Goal: Transaction & Acquisition: Purchase product/service

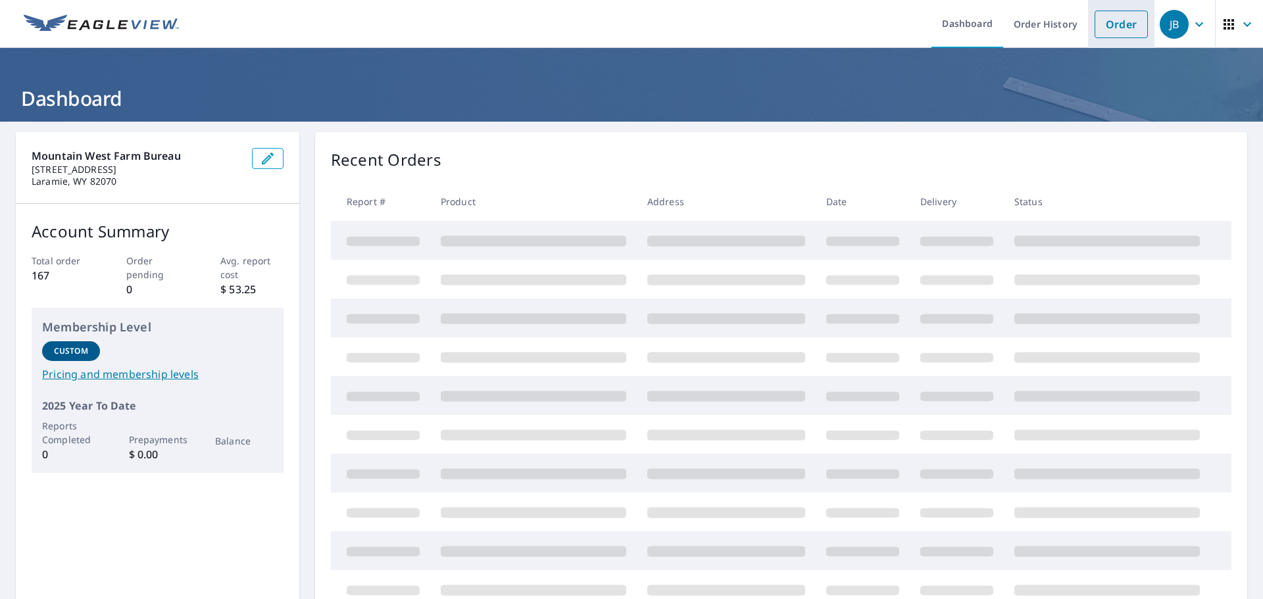
click at [1108, 24] on link "Order" at bounding box center [1121, 25] width 53 height 28
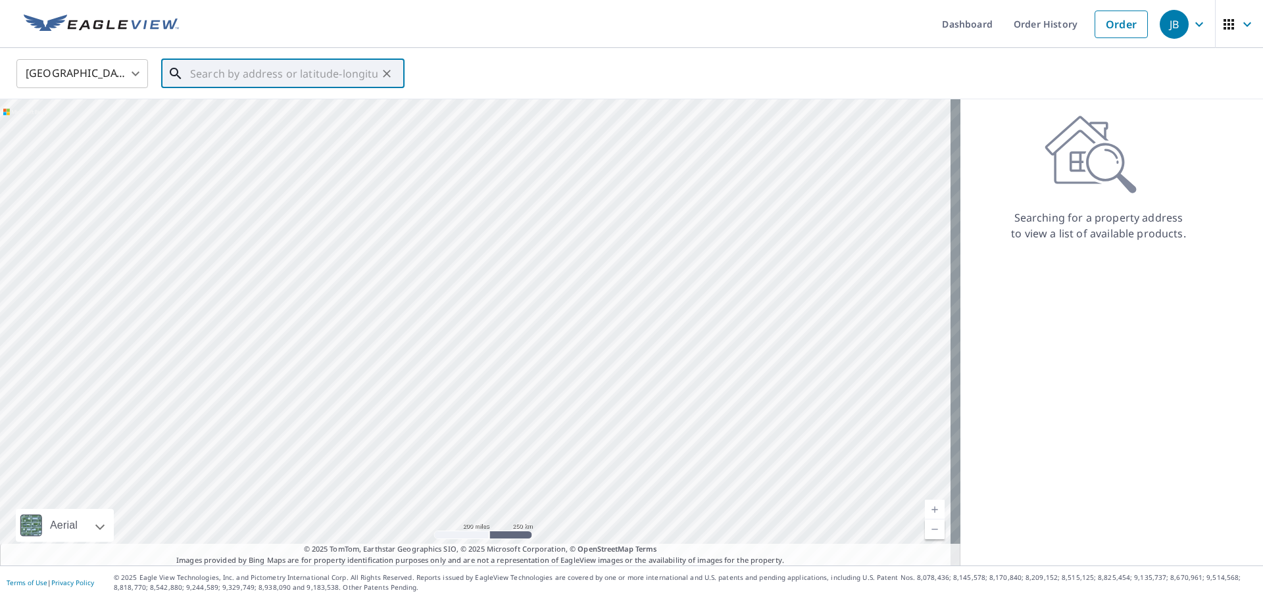
paste input "563 [STREET_ADDRESS]"
click at [238, 111] on span "563 22 1/2 Rd" at bounding box center [290, 112] width 207 height 16
type input "563 [STREET_ADDRESS]"
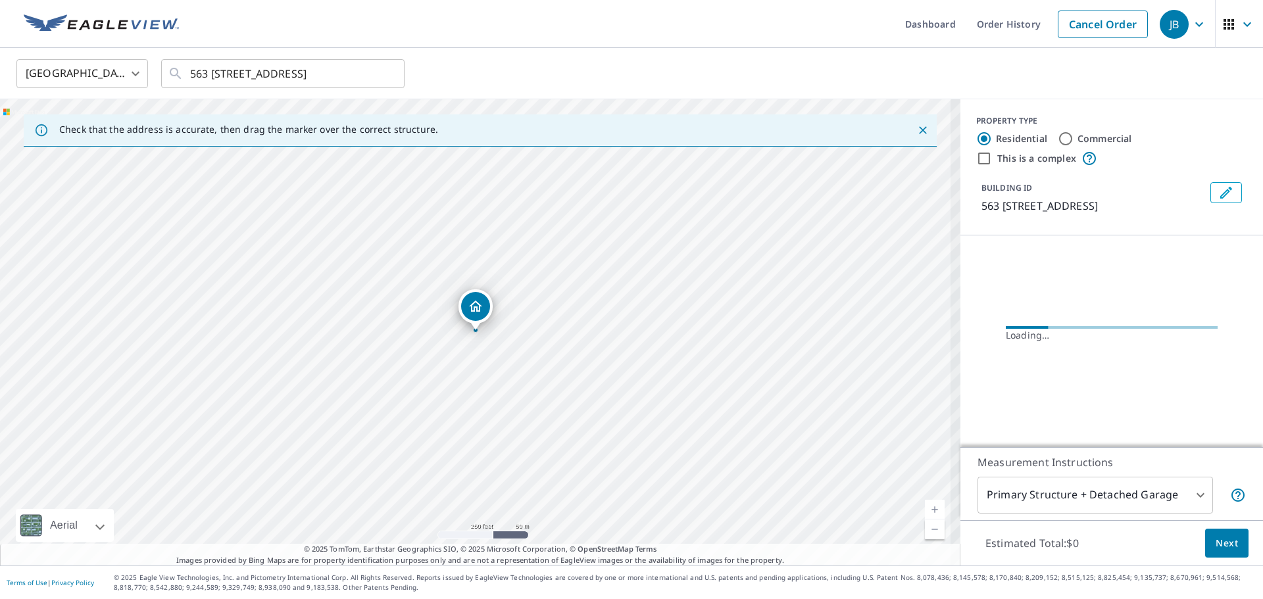
scroll to position [0, 0]
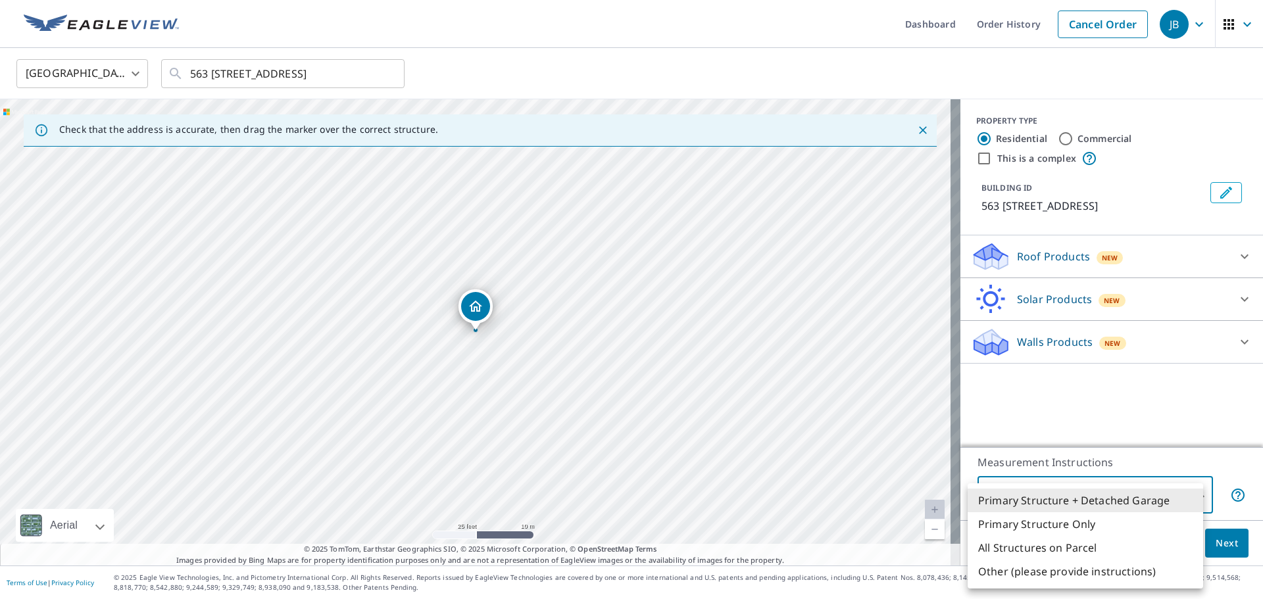
click at [1134, 495] on body "JB JB Dashboard Order History Cancel Order JB [GEOGRAPHIC_DATA] [GEOGRAPHIC_DAT…" at bounding box center [631, 299] width 1263 height 599
click at [1054, 525] on li "Primary Structure Only" at bounding box center [1085, 524] width 235 height 24
type input "2"
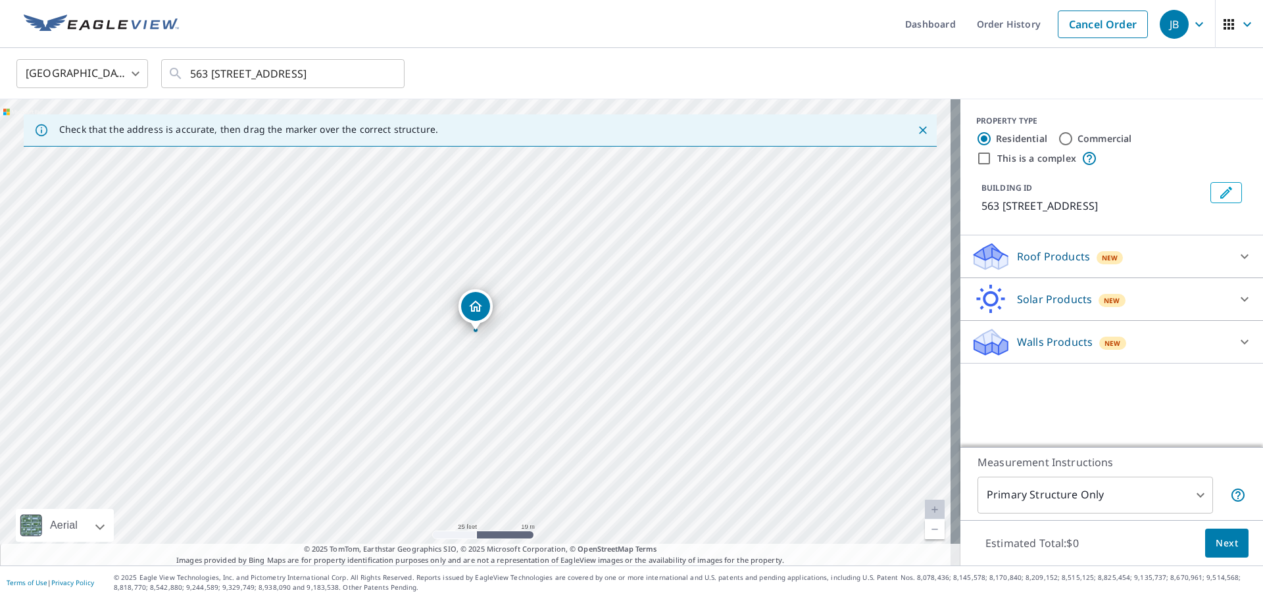
click at [1068, 250] on p "Roof Products" at bounding box center [1053, 257] width 73 height 16
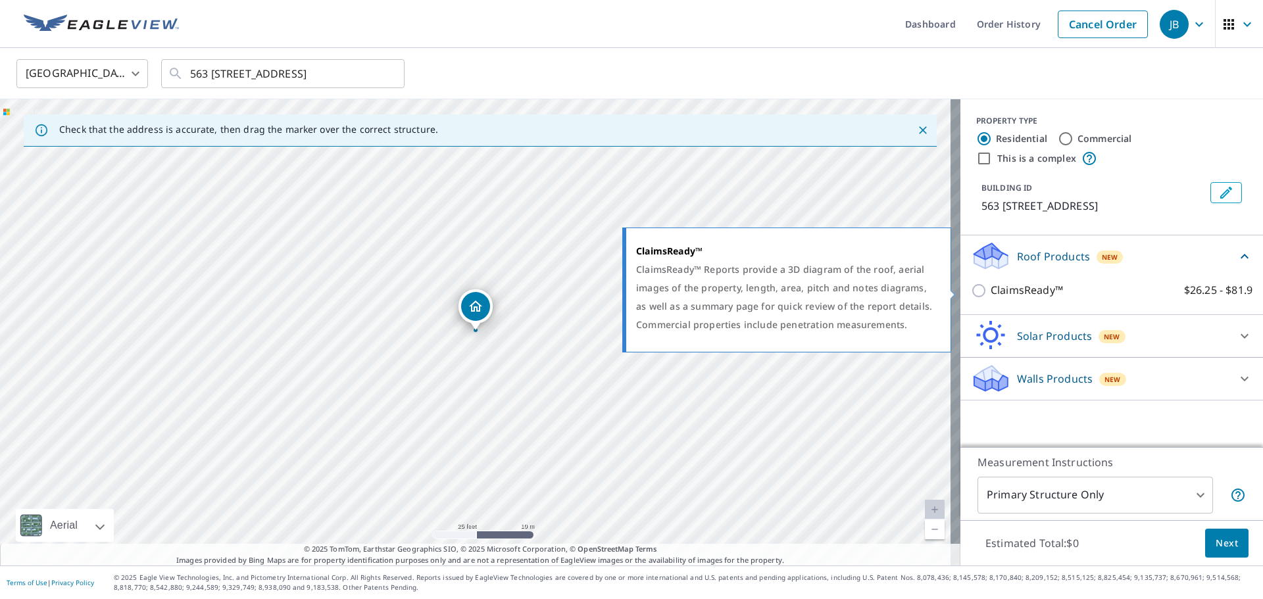
click at [1041, 291] on p "ClaimsReady™" at bounding box center [1027, 290] width 72 height 16
click at [991, 291] on input "ClaimsReady™ $26.25 - $81.9" at bounding box center [981, 291] width 20 height 16
checkbox input "true"
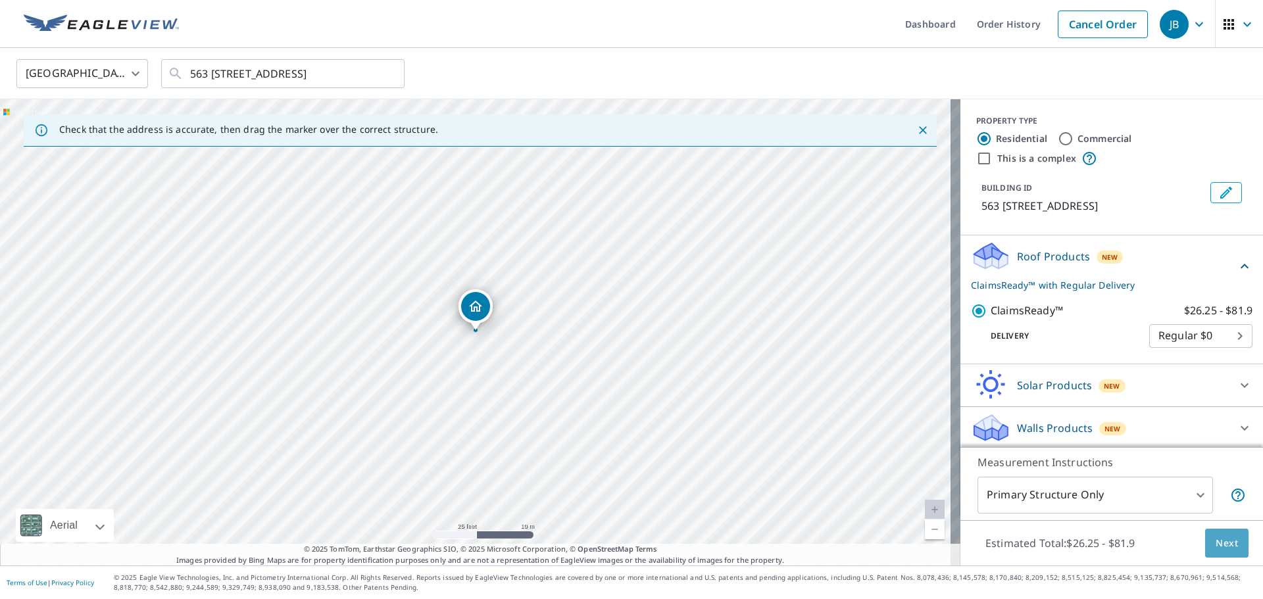
click at [1222, 547] on span "Next" at bounding box center [1227, 543] width 22 height 16
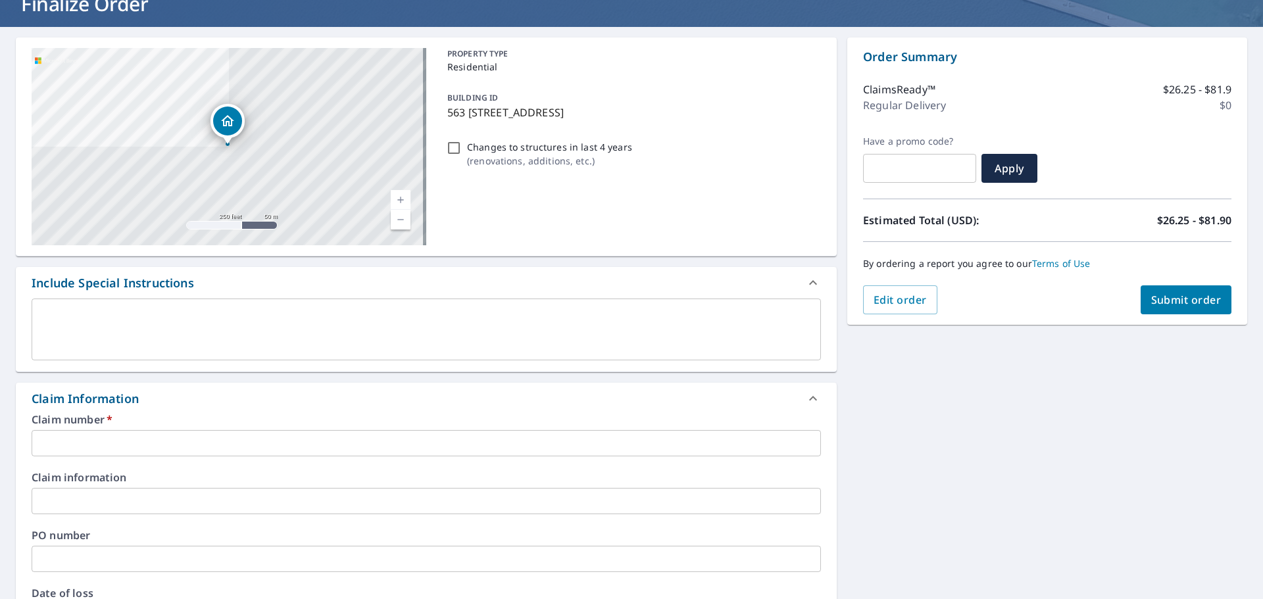
scroll to position [176, 0]
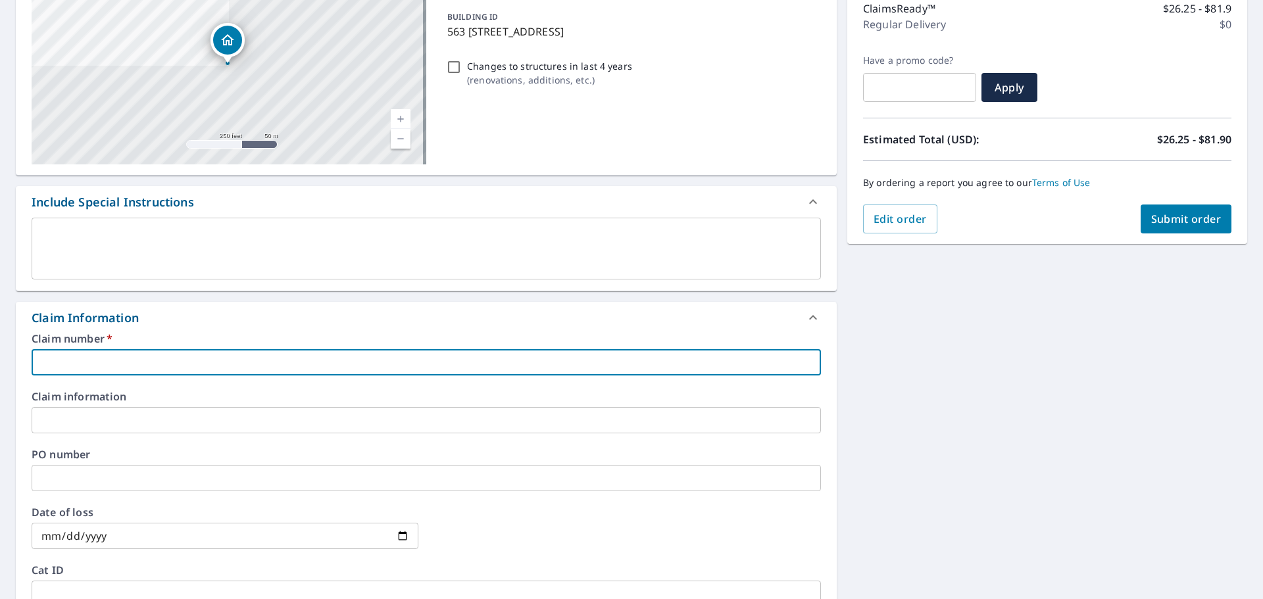
click at [139, 358] on input "text" at bounding box center [426, 362] width 789 height 26
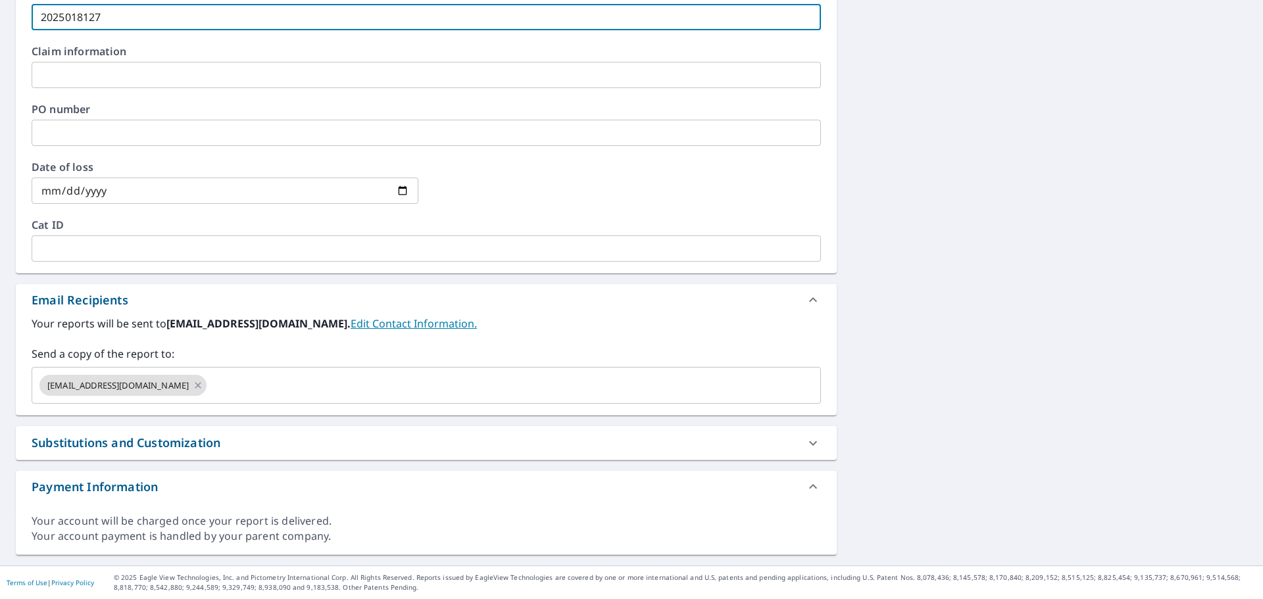
scroll to position [82, 0]
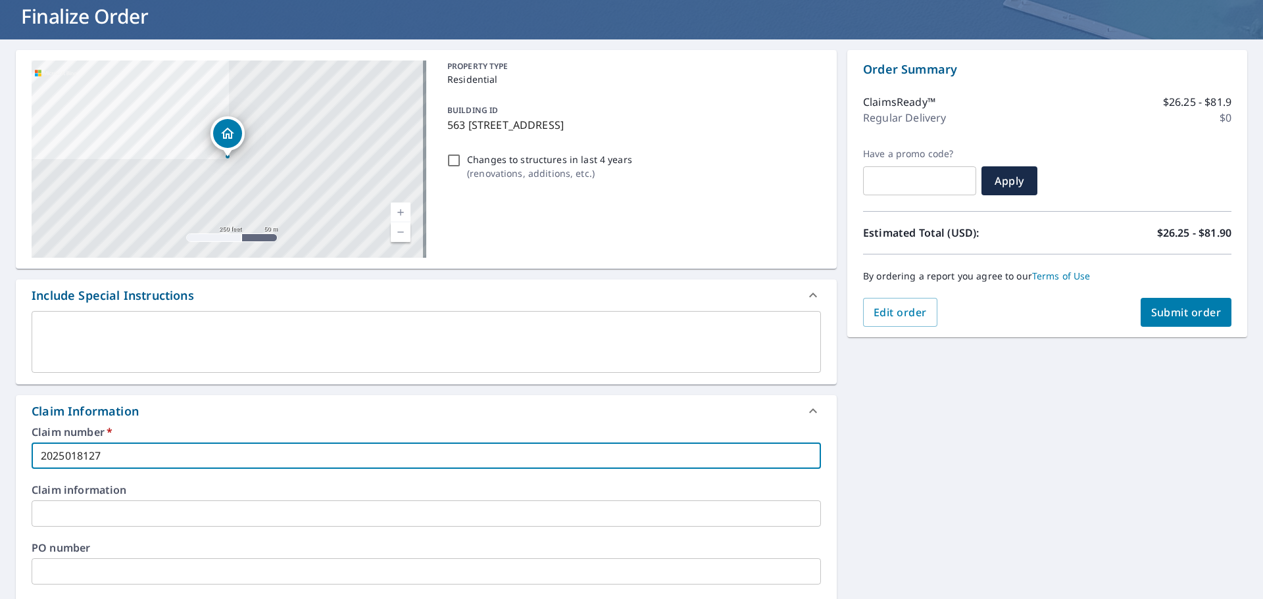
type input "2025018127"
click at [1165, 308] on span "Submit order" at bounding box center [1186, 312] width 70 height 14
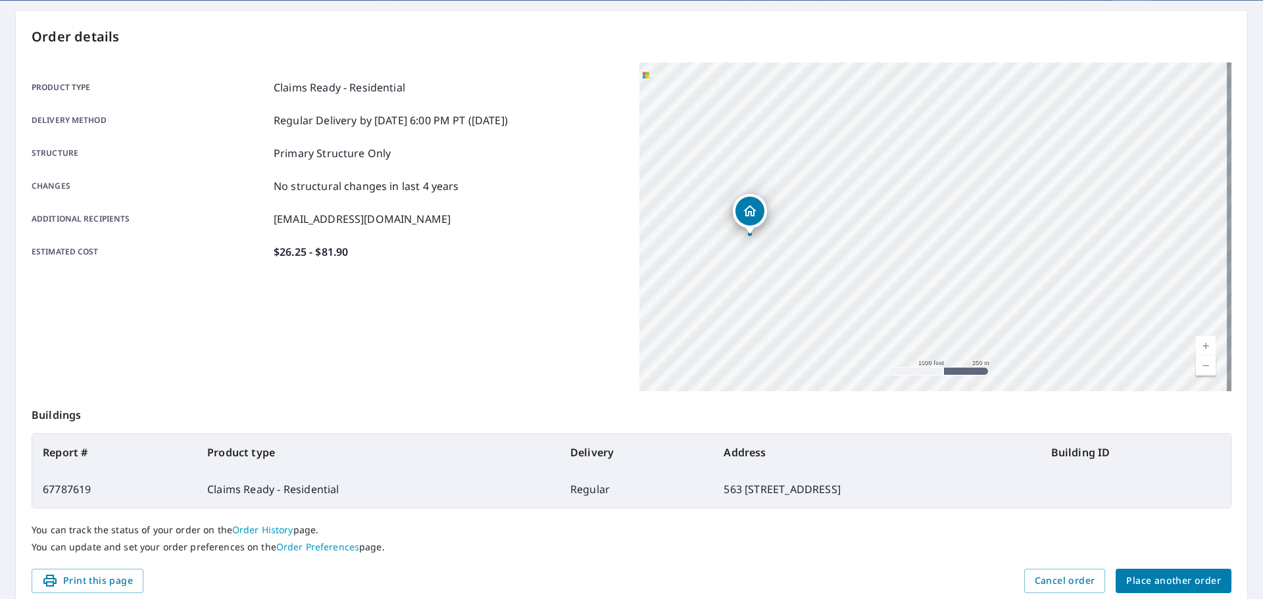
scroll to position [175, 0]
